Goal: Transaction & Acquisition: Purchase product/service

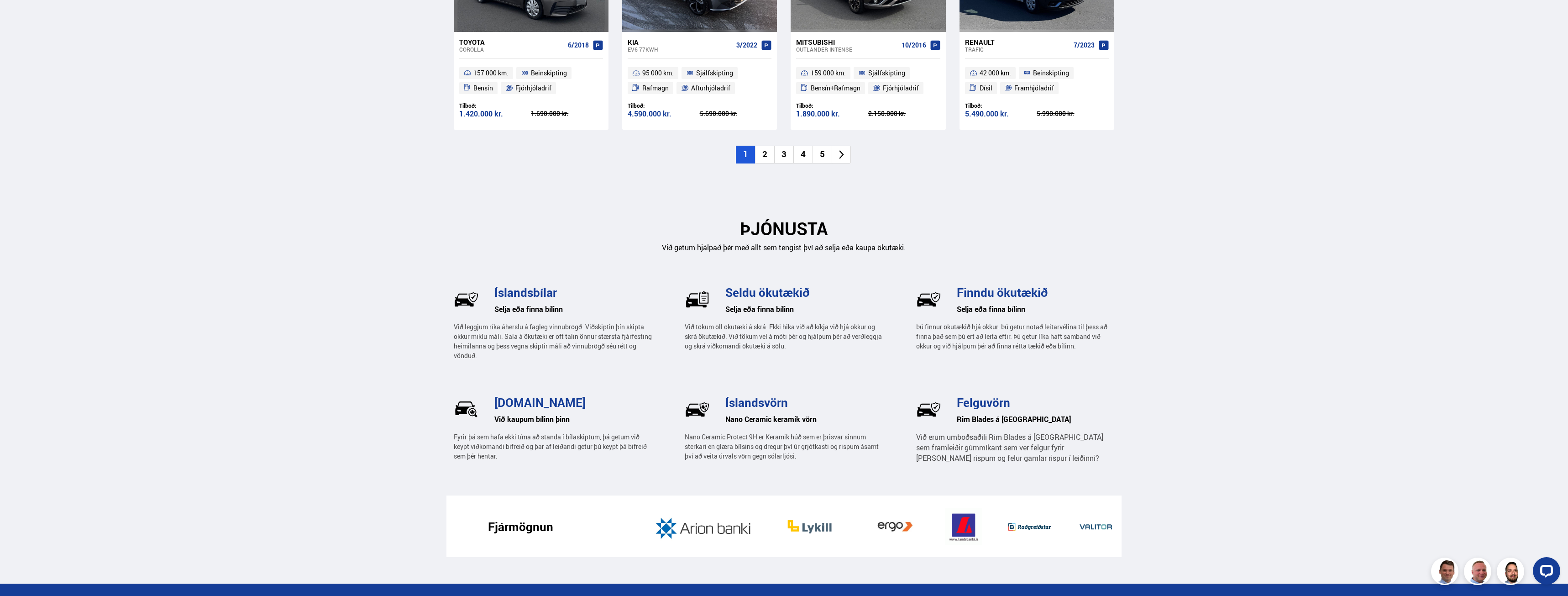
scroll to position [1096, 0]
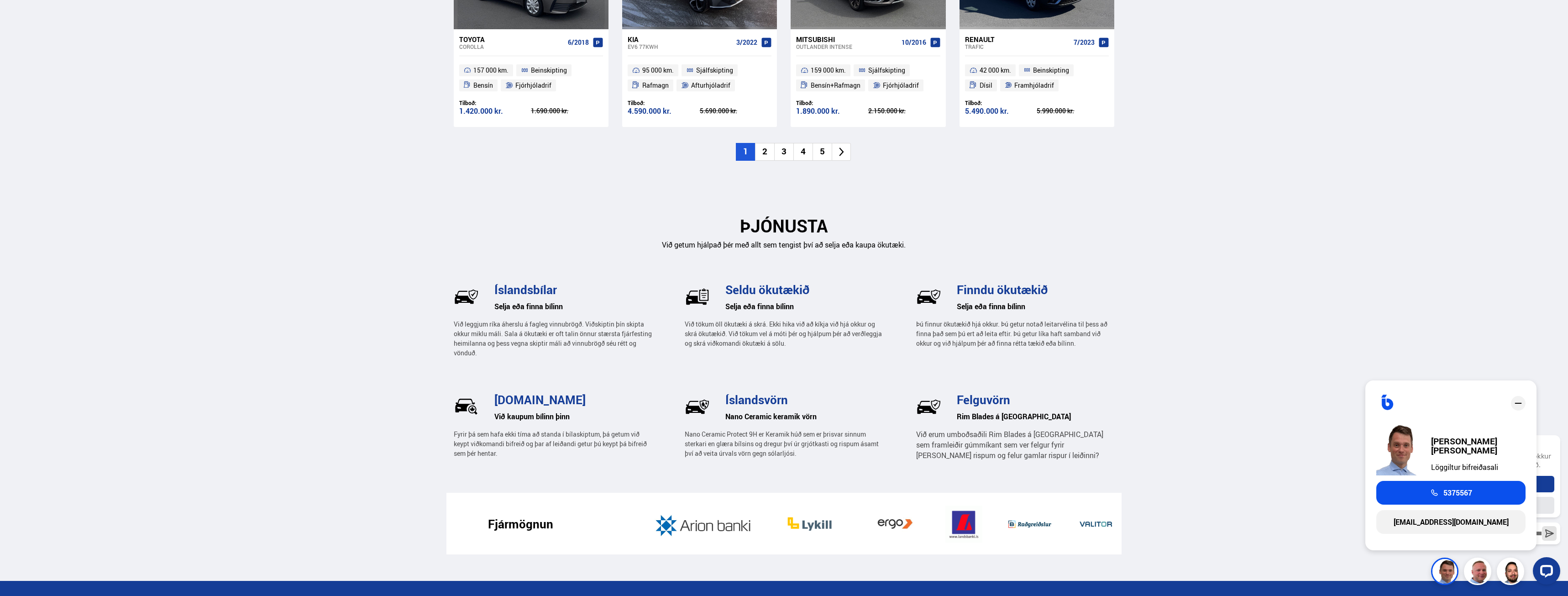
click at [1451, 580] on div "Hæhæ og velkomin/n Endilega spjallaðu við okkur hér ef þig vantar aðstoð. Hefja…" at bounding box center [1506, 506] width 116 height 173
click at [1486, 582] on div at bounding box center [1508, 571] width 105 height 27
click at [1480, 576] on div at bounding box center [1508, 571] width 105 height 27
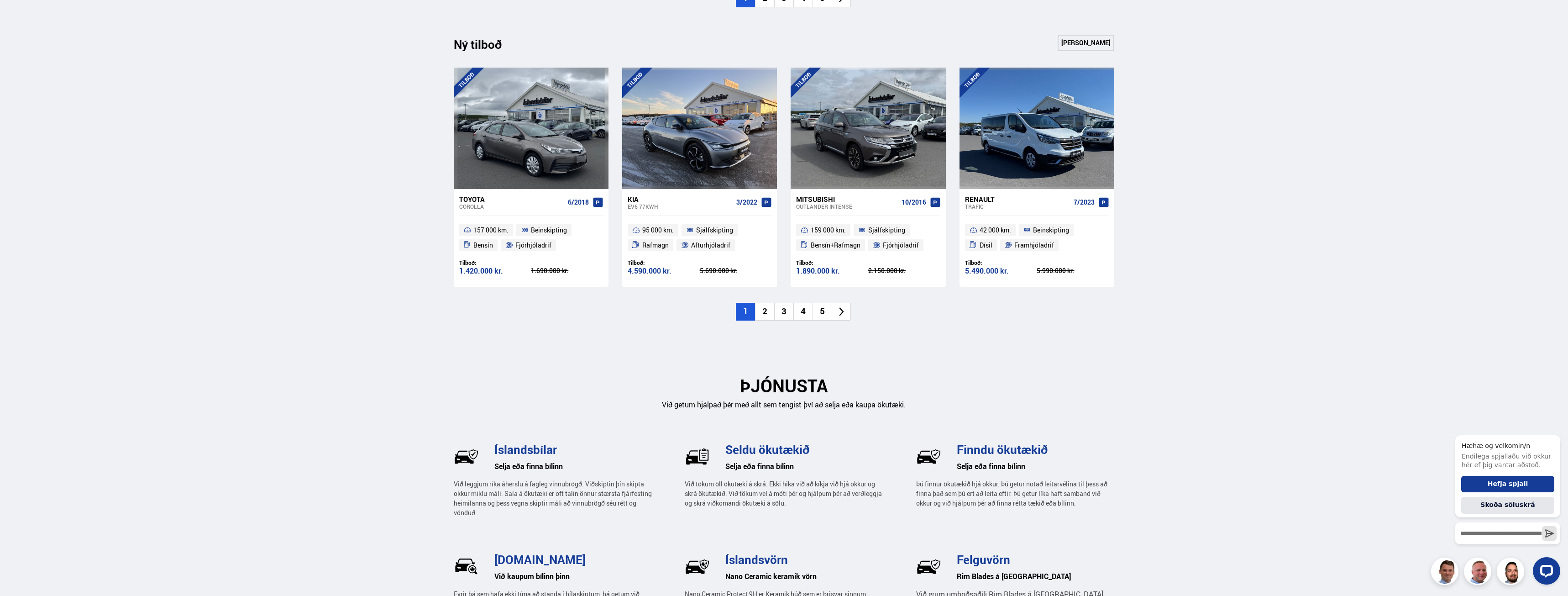
scroll to position [1050, 0]
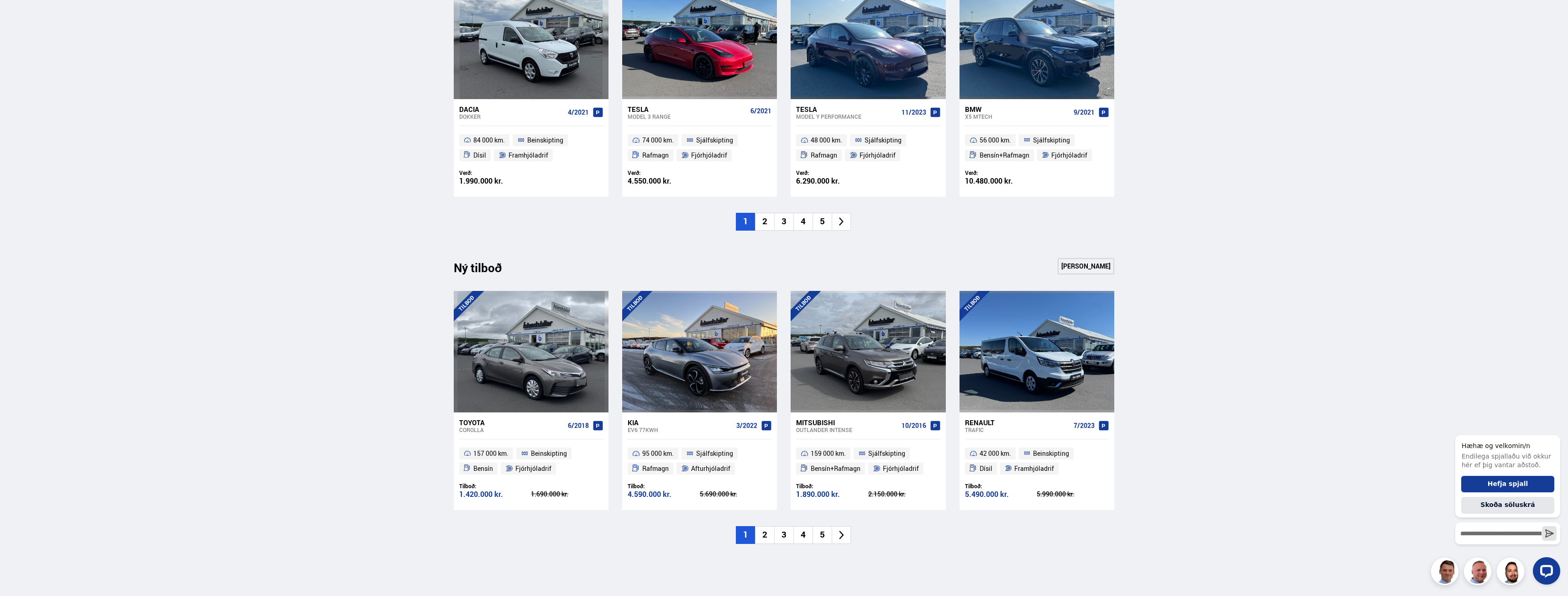
scroll to position [691, 0]
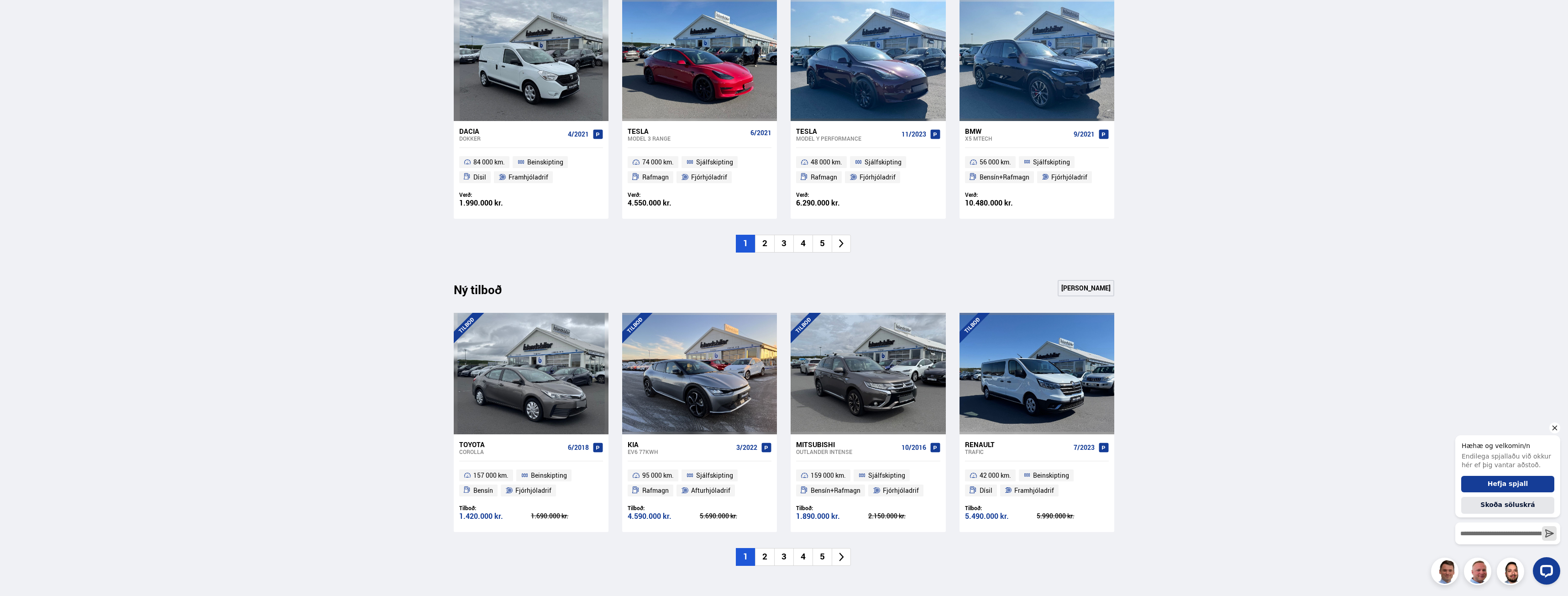
click at [1553, 428] on icon "Hide greeting" at bounding box center [1555, 428] width 11 height 11
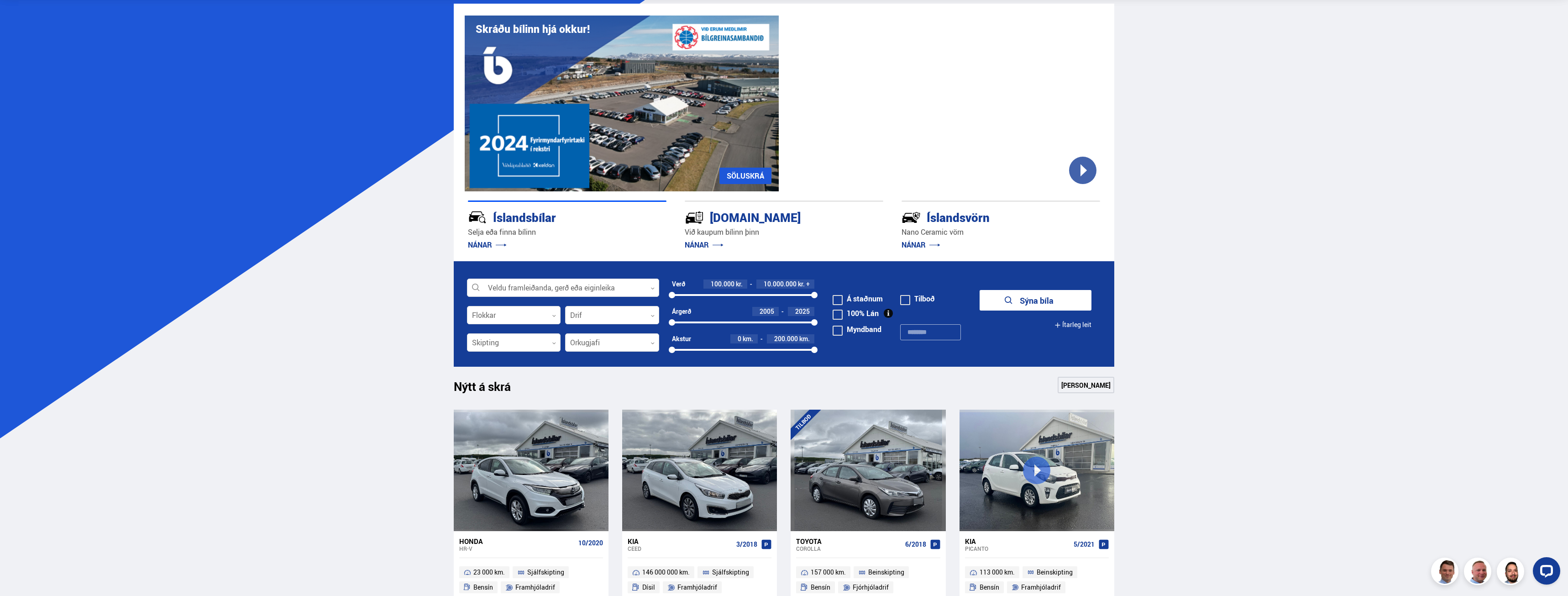
scroll to position [46, 0]
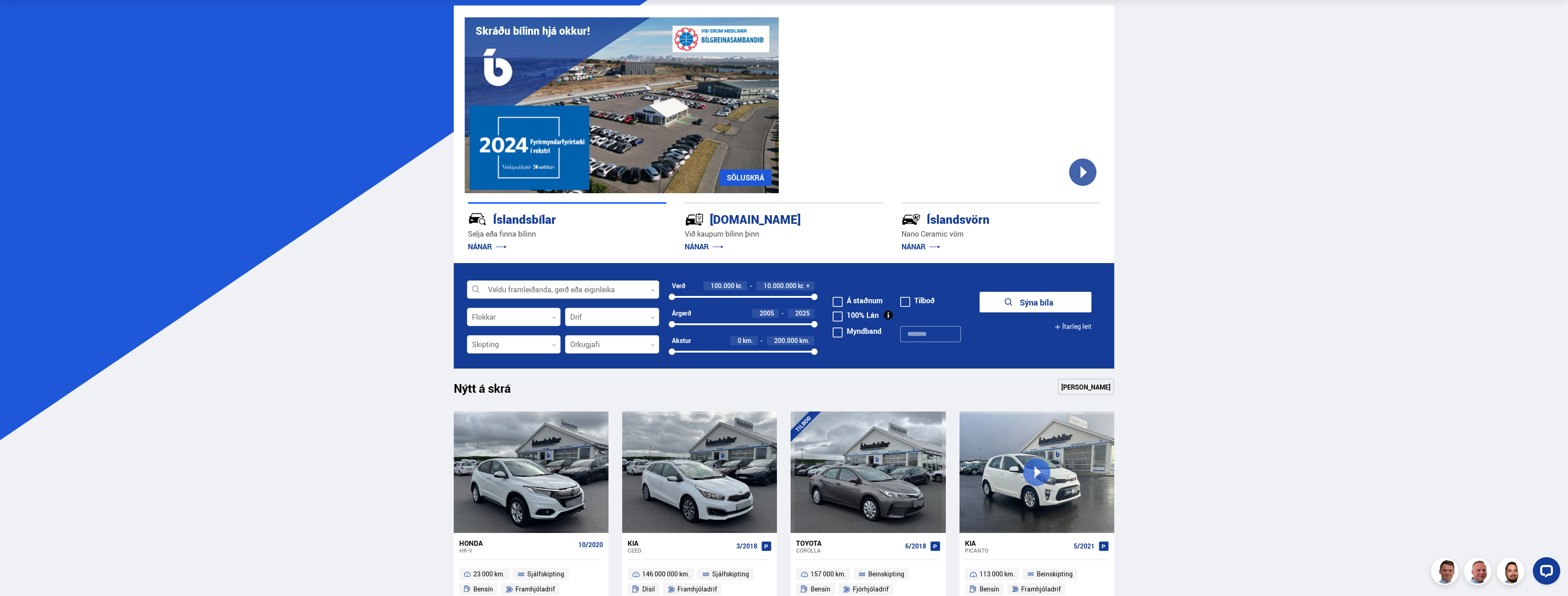
click at [544, 292] on div at bounding box center [563, 290] width 192 height 18
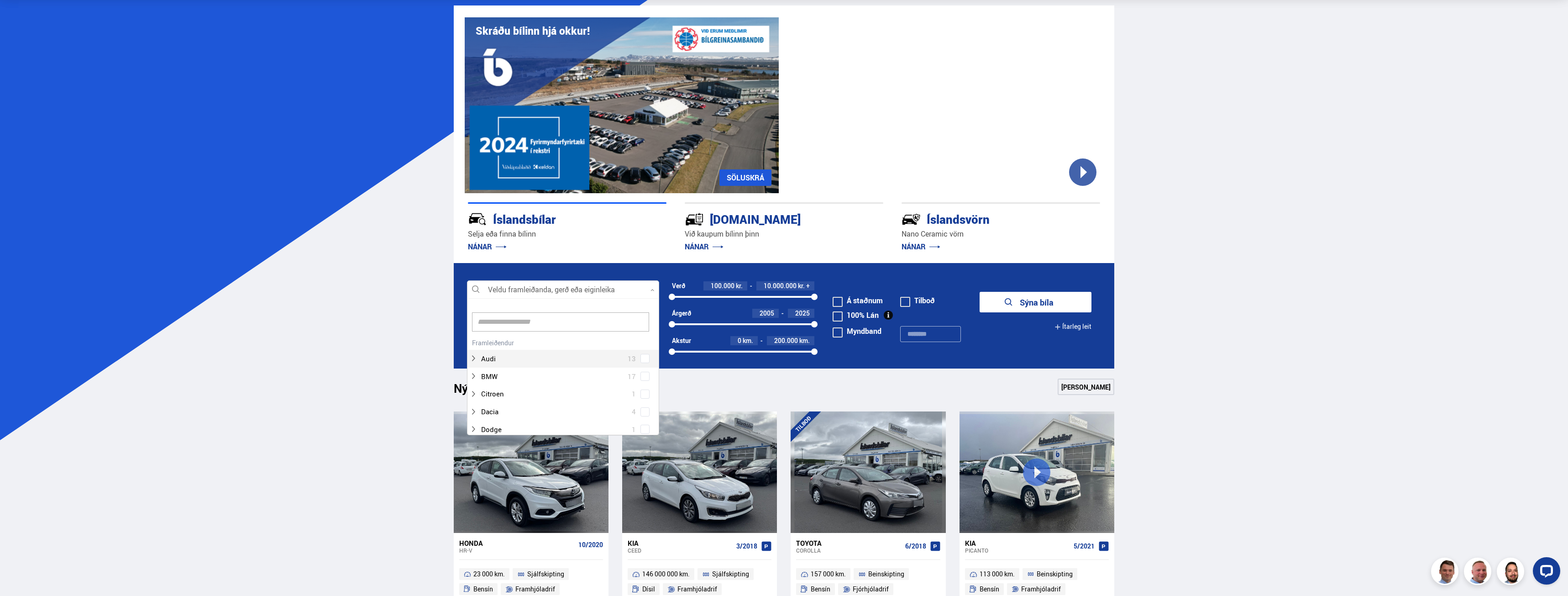
scroll to position [136, 190]
click at [535, 318] on input at bounding box center [560, 321] width 177 height 19
type input "**"
click at [646, 357] on div "Kia 19 Kia Ceed 3 Kia EV6 1 Kia Niro 2 Kia Optima 1 Kia Picanto 3 Kia Rio 1 Kia…" at bounding box center [563, 440] width 191 height 209
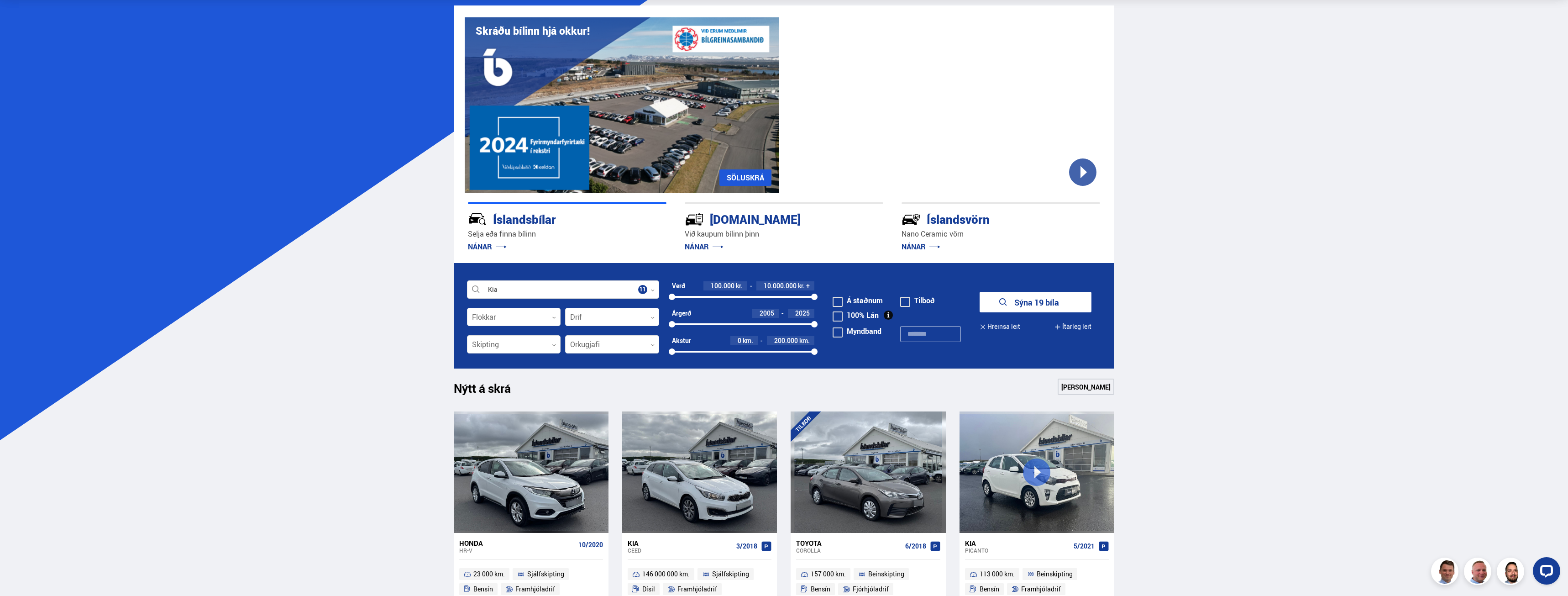
click at [1026, 300] on button "Sýna 19 bíla" at bounding box center [1035, 303] width 112 height 21
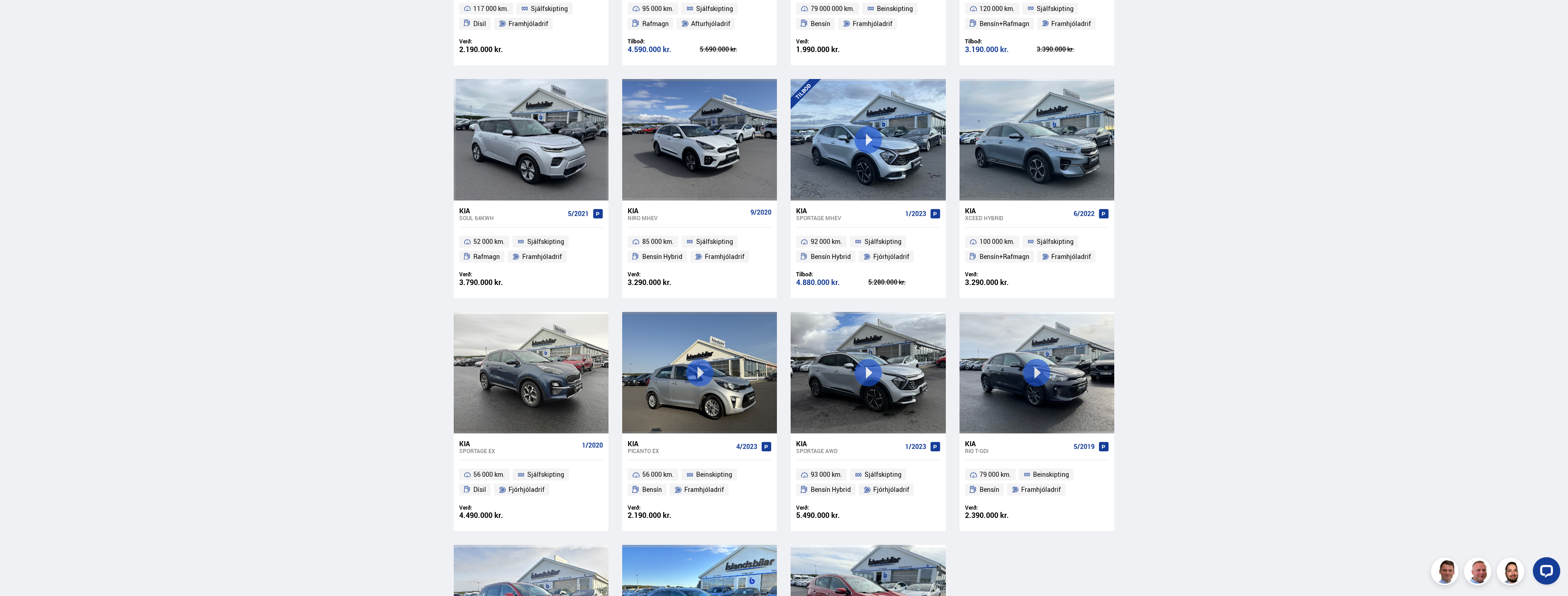
scroll to position [639, 0]
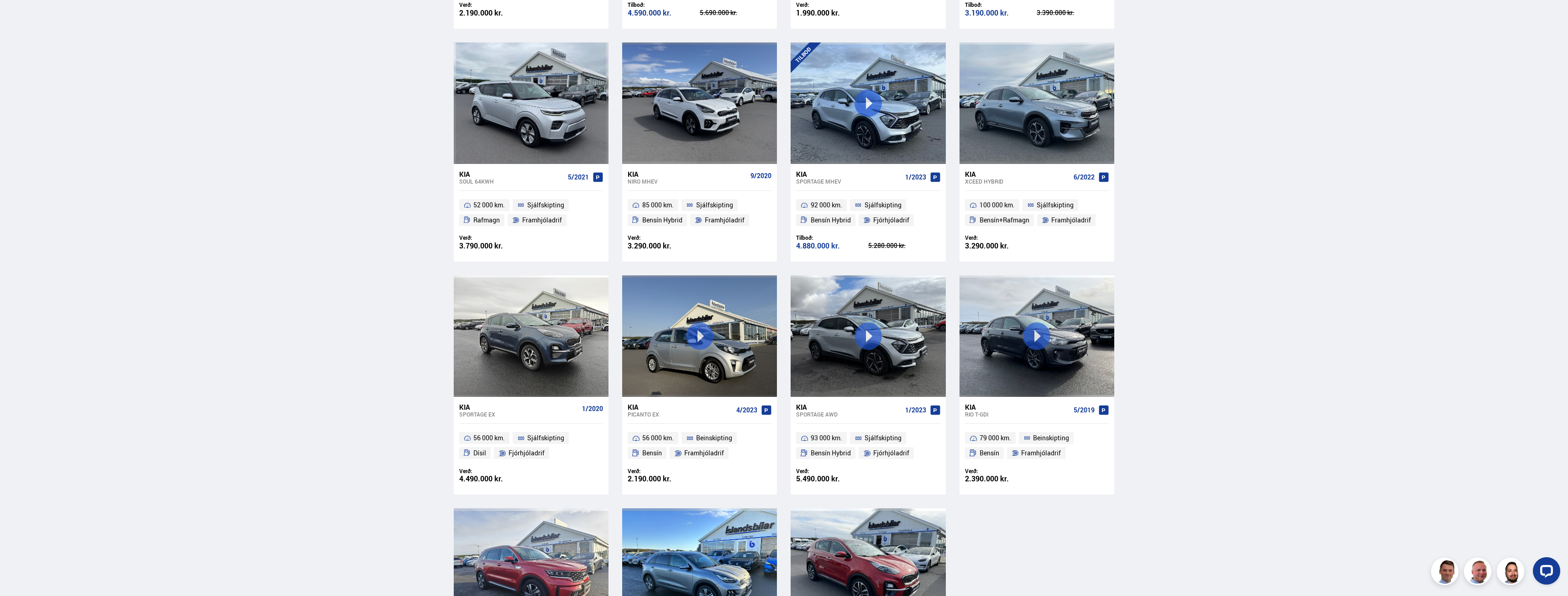
click at [813, 179] on div "Sportage MHEV" at bounding box center [849, 181] width 105 height 6
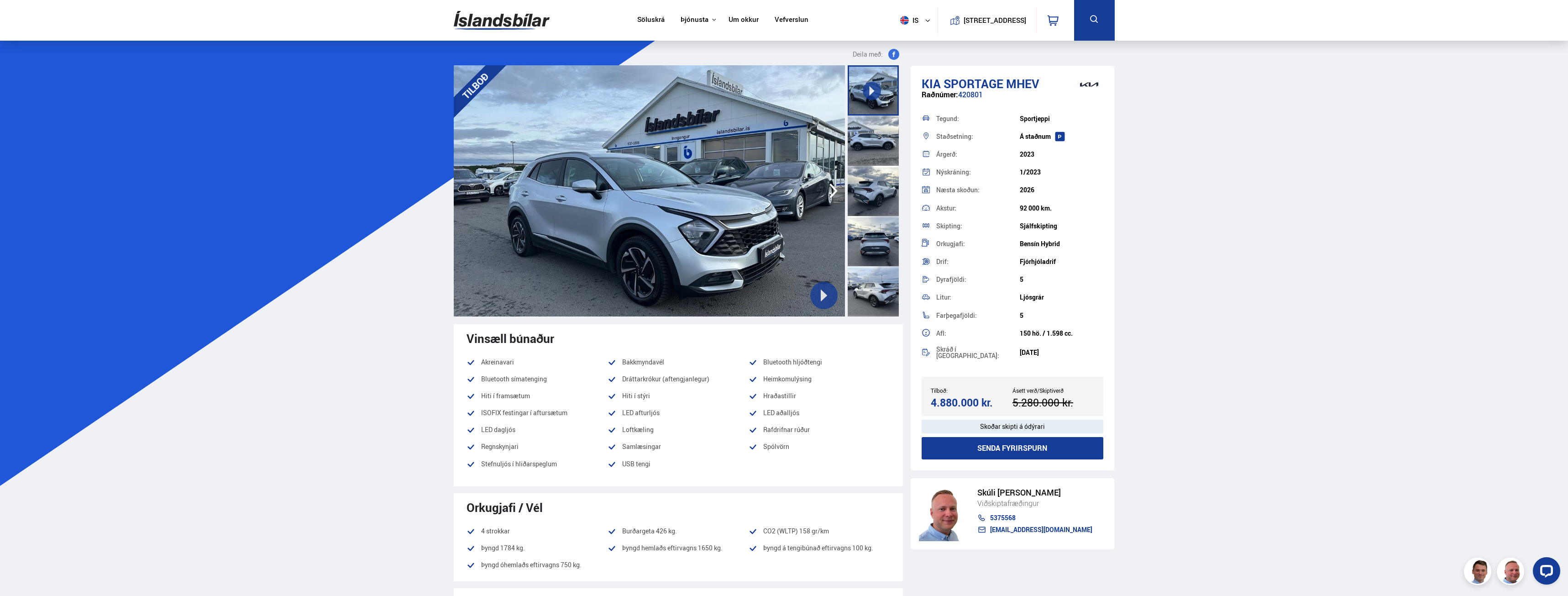
click at [823, 298] on icon at bounding box center [824, 295] width 6 height 12
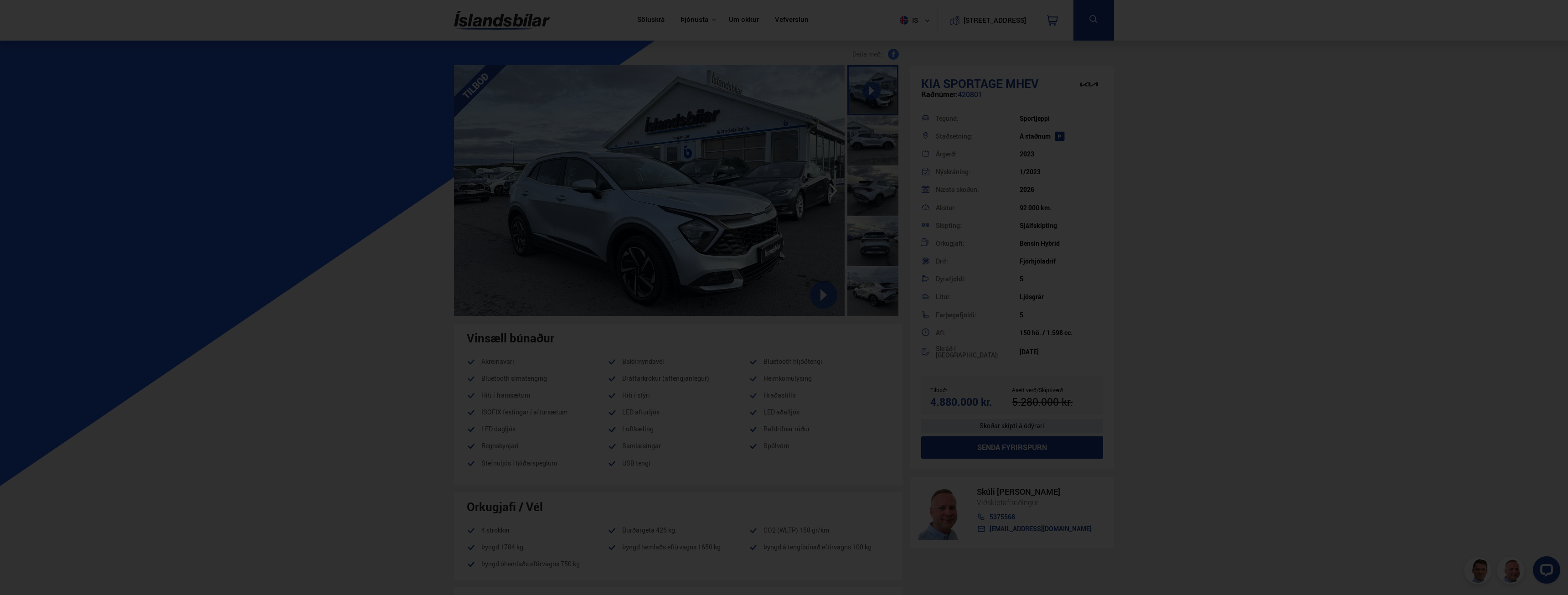
click at [346, 258] on div at bounding box center [784, 297] width 1568 height 595
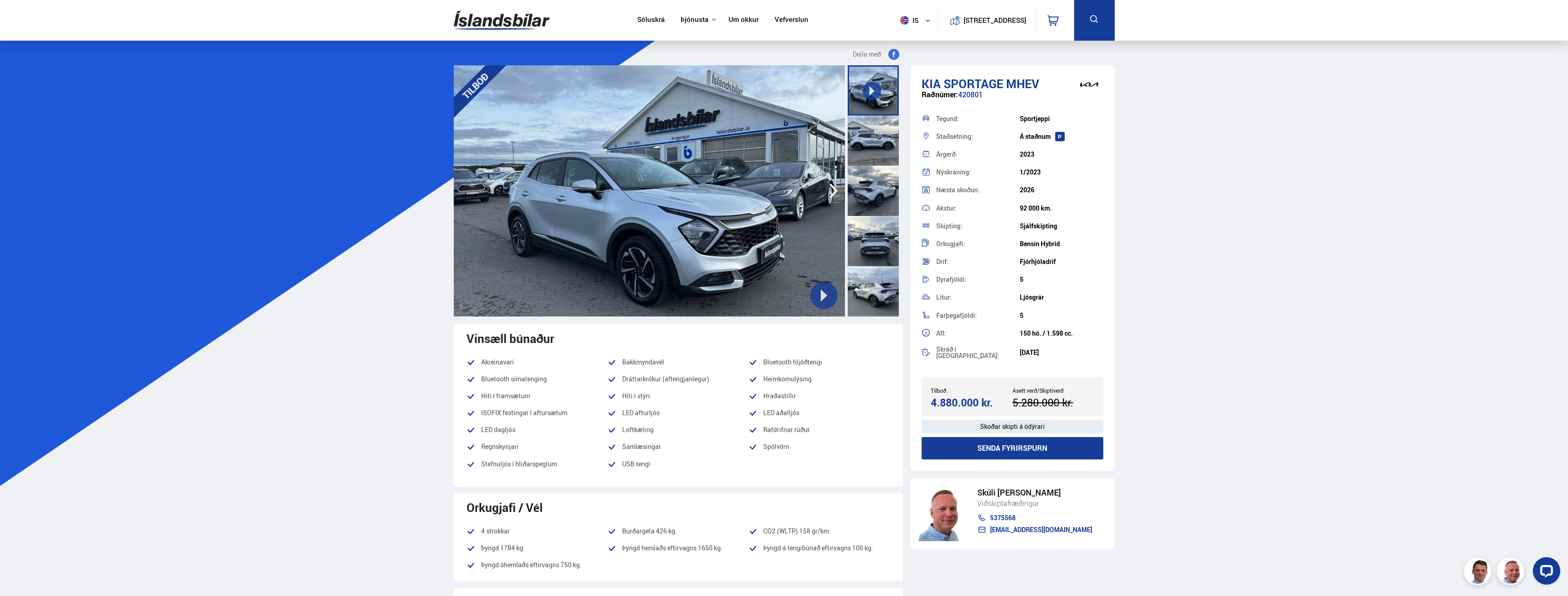
click at [869, 308] on div at bounding box center [874, 292] width 51 height 50
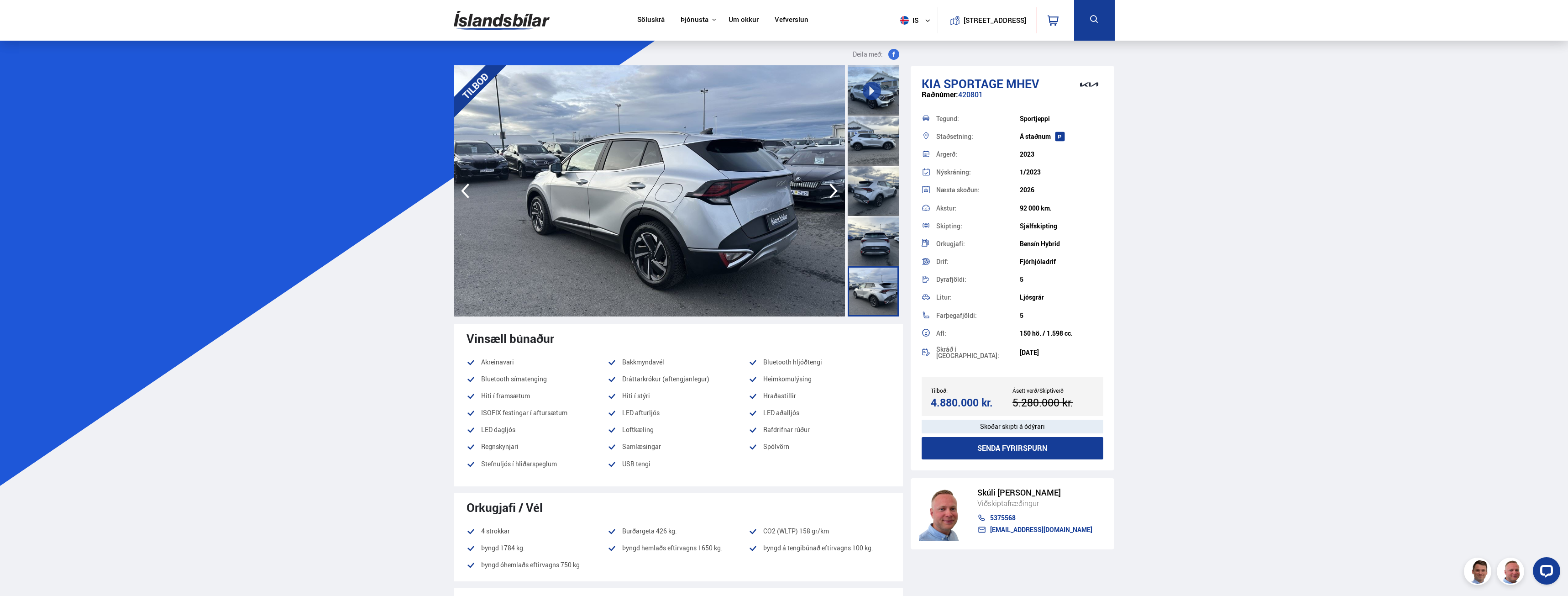
click at [875, 232] on div at bounding box center [874, 241] width 51 height 50
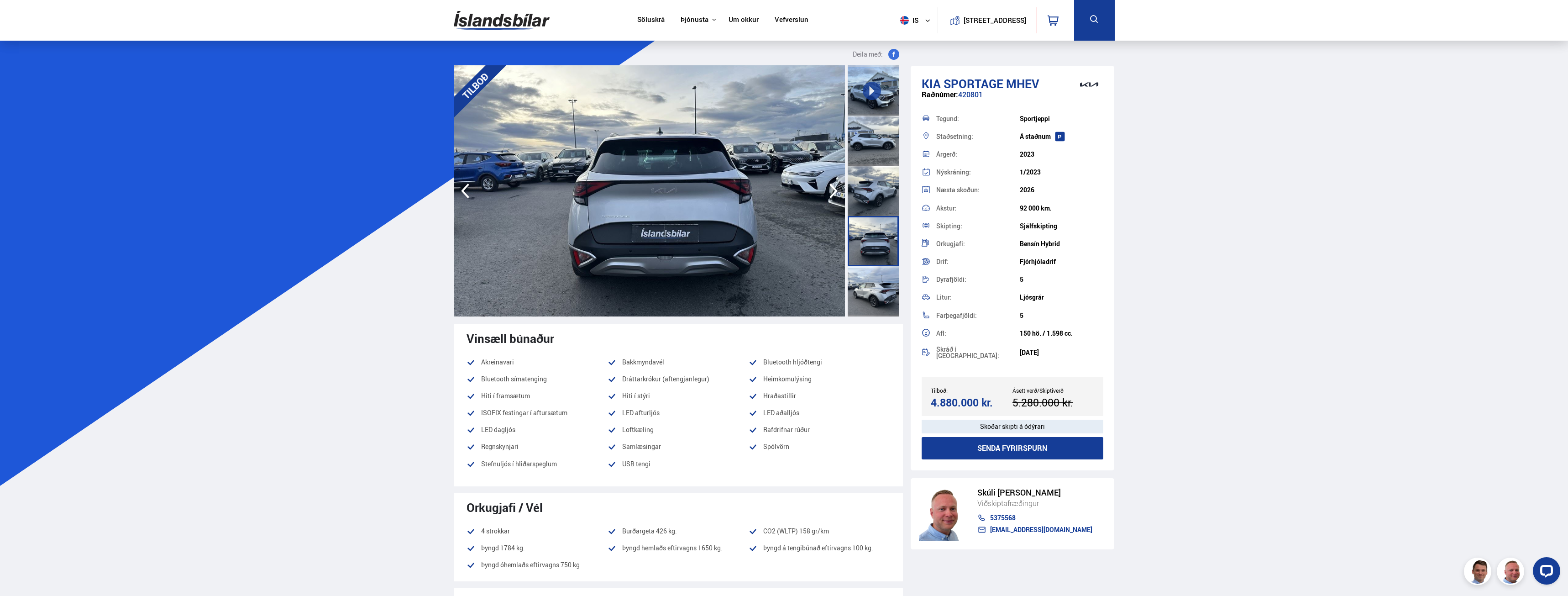
click at [881, 192] on div at bounding box center [874, 191] width 51 height 50
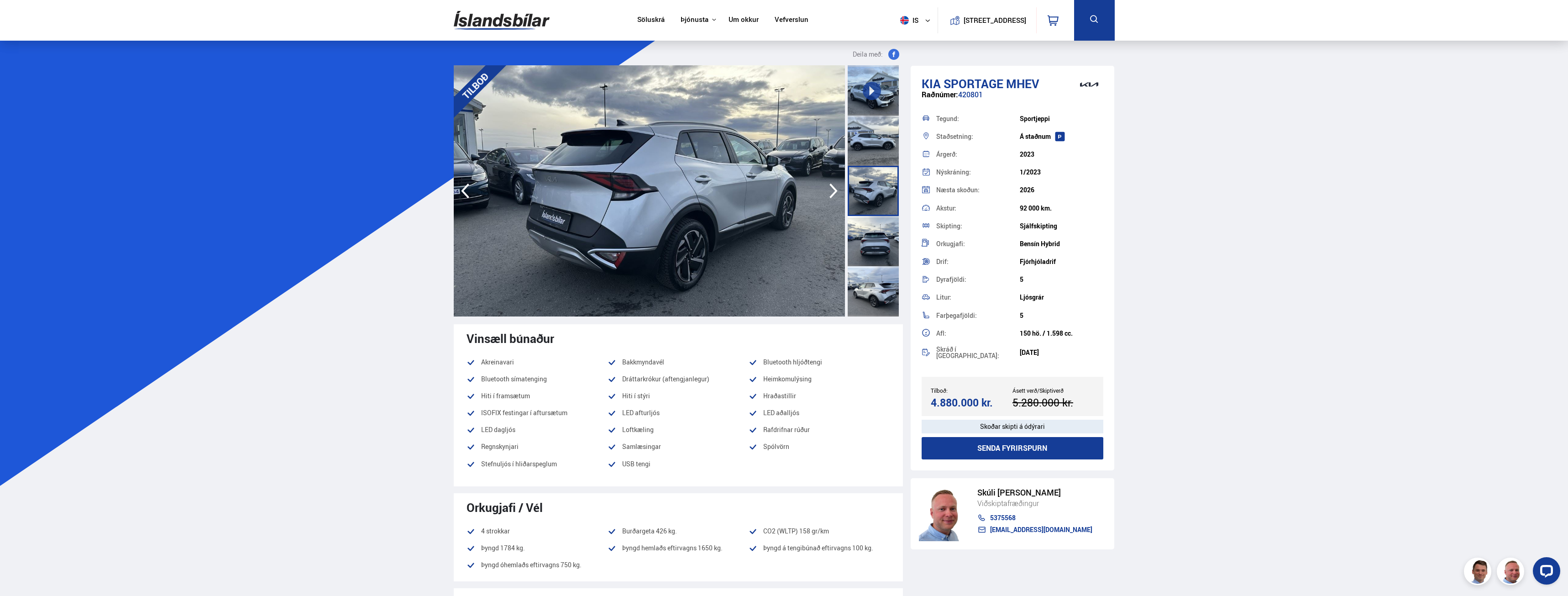
click at [872, 149] on div at bounding box center [874, 140] width 51 height 50
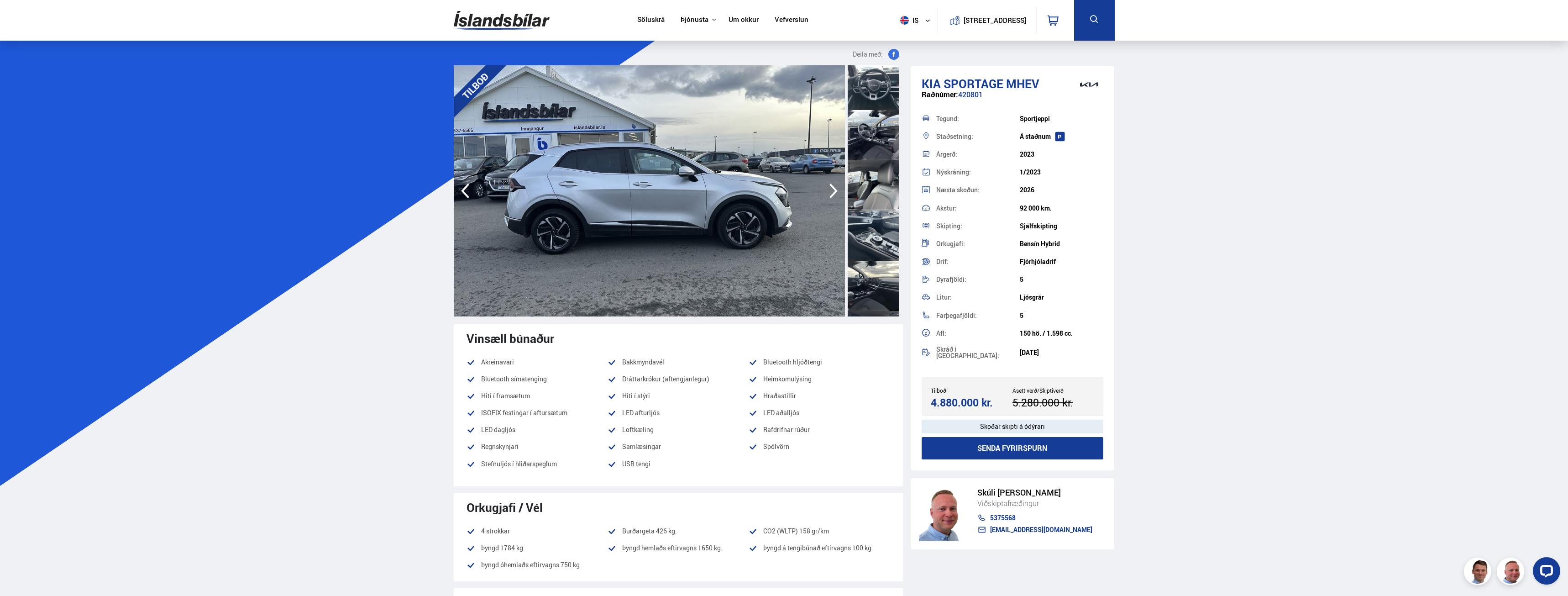
scroll to position [639, 0]
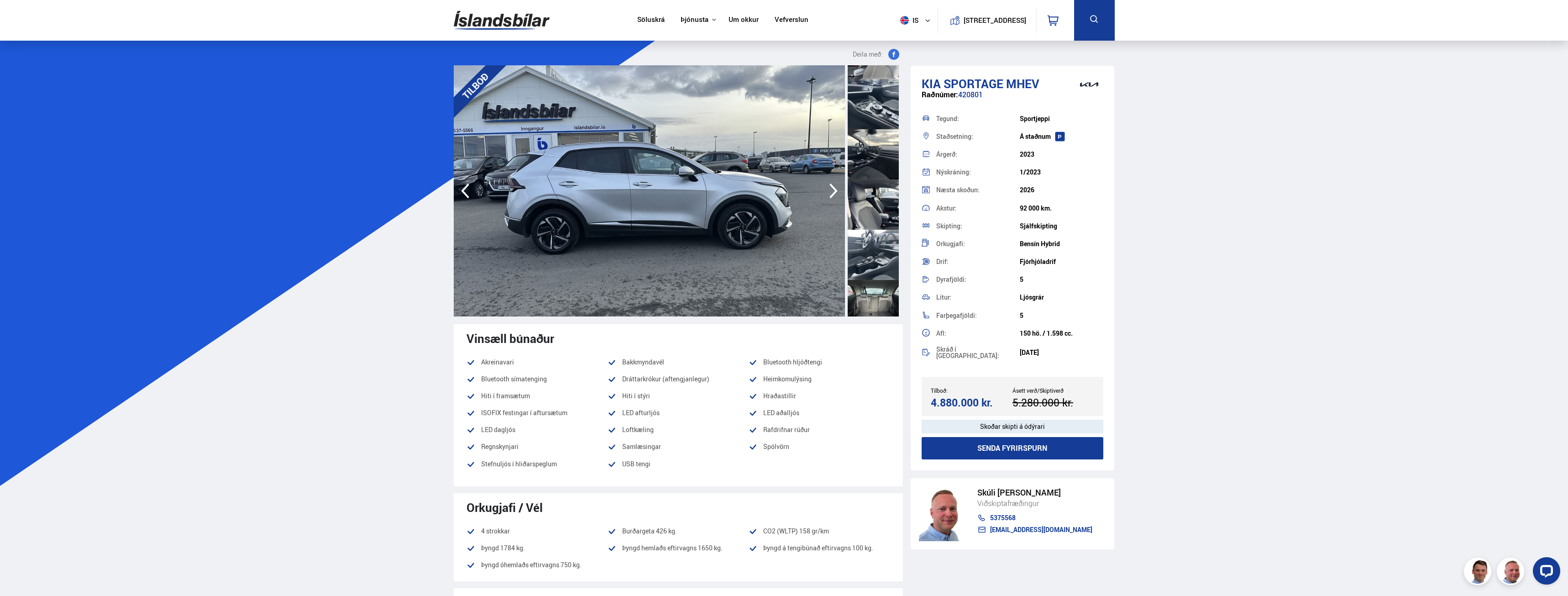
click at [870, 198] on div at bounding box center [874, 204] width 51 height 50
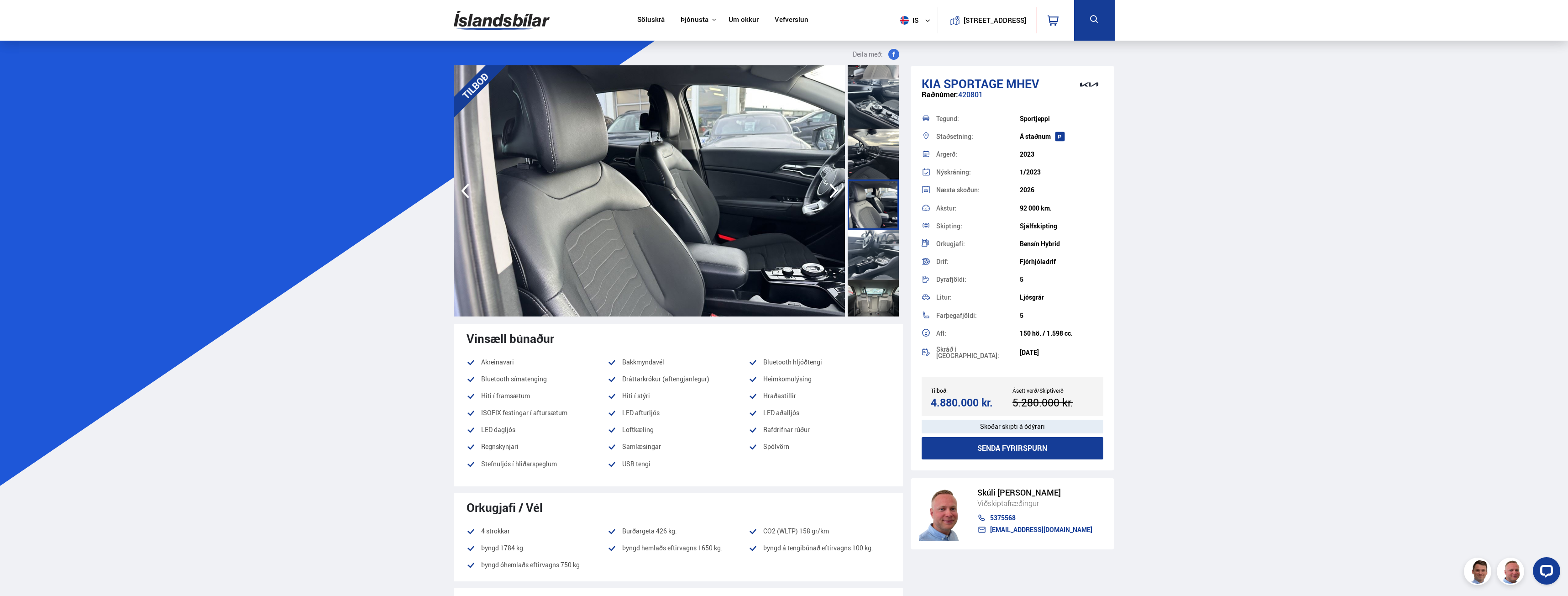
click at [871, 174] on div at bounding box center [874, 154] width 51 height 50
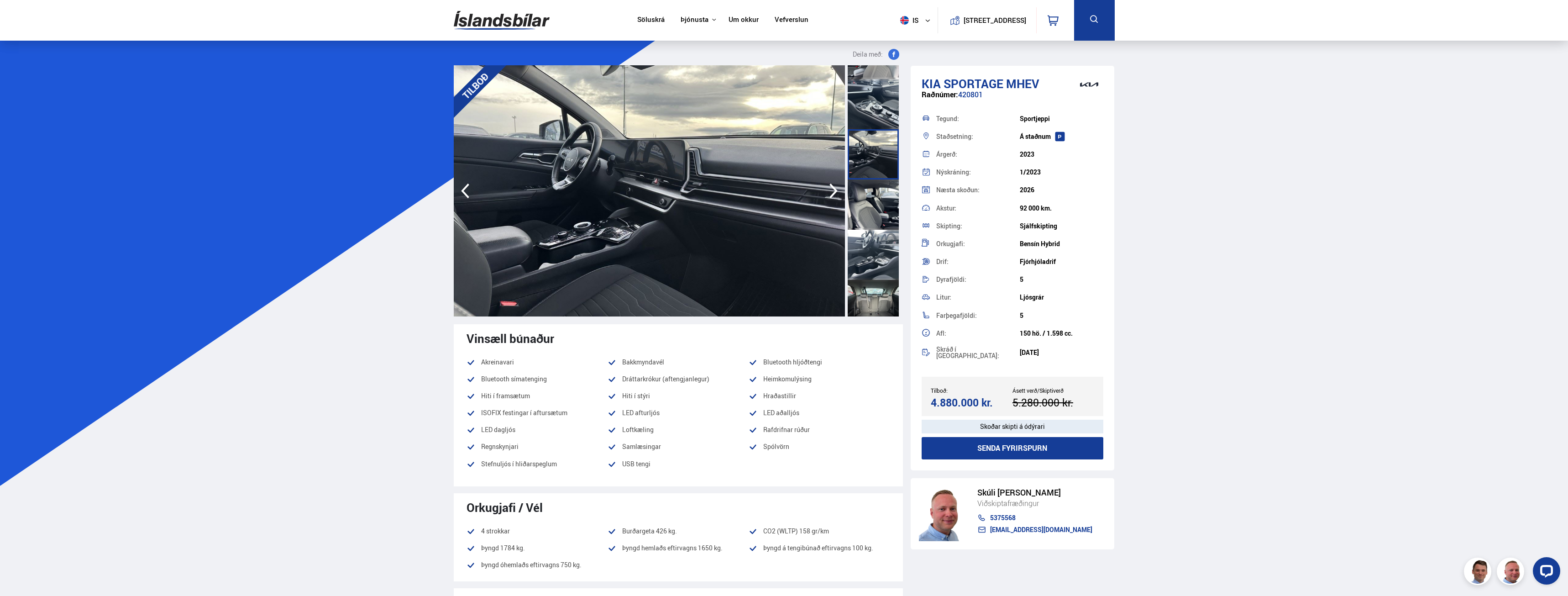
click at [868, 123] on div at bounding box center [874, 104] width 51 height 50
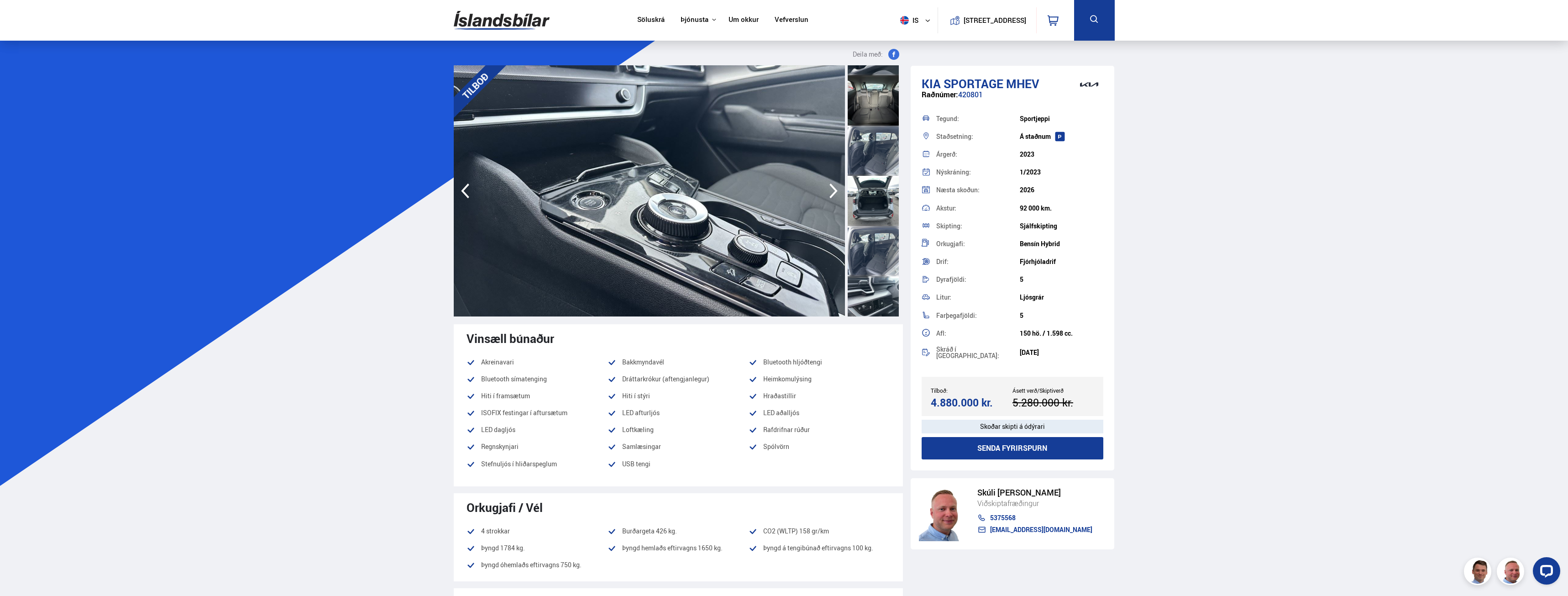
scroll to position [868, 0]
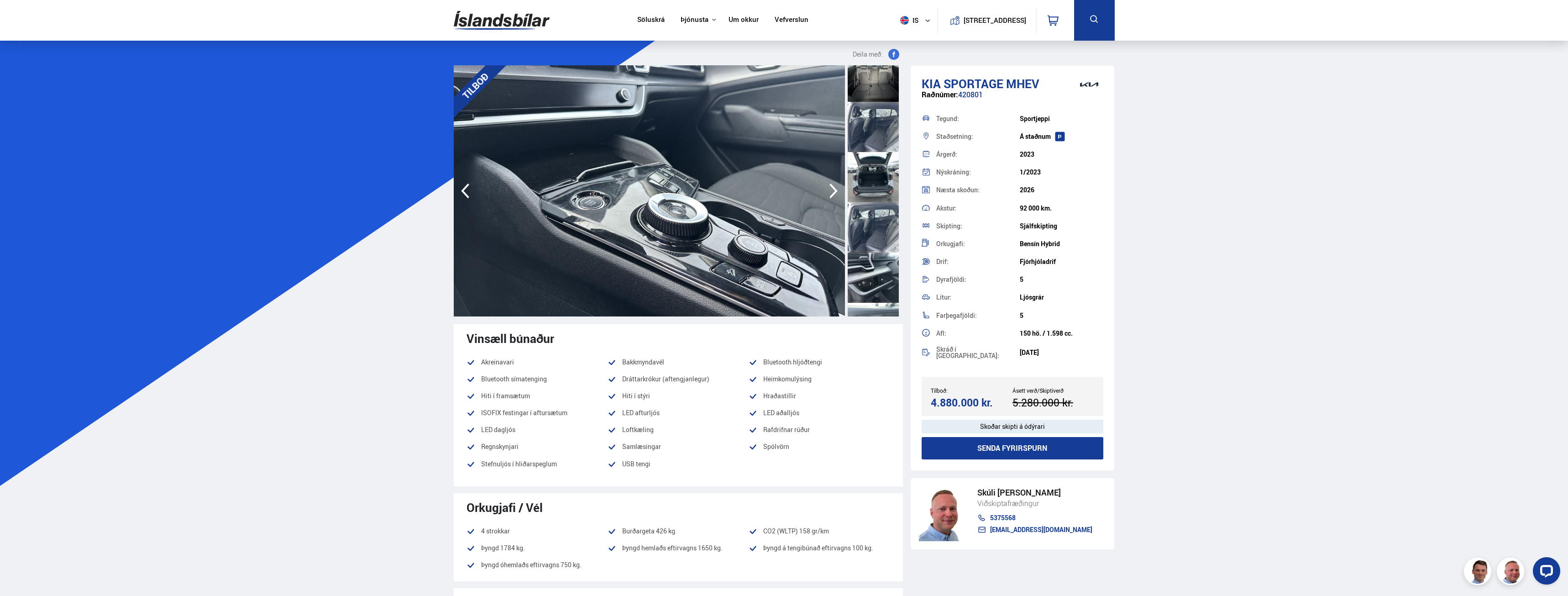
click at [885, 242] on div at bounding box center [874, 228] width 51 height 50
